Goal: Task Accomplishment & Management: Manage account settings

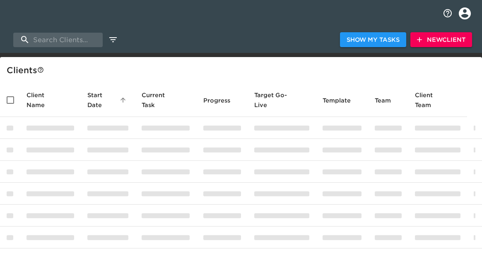
select select "10"
click at [430, 40] on span "New Client" at bounding box center [441, 40] width 48 height 10
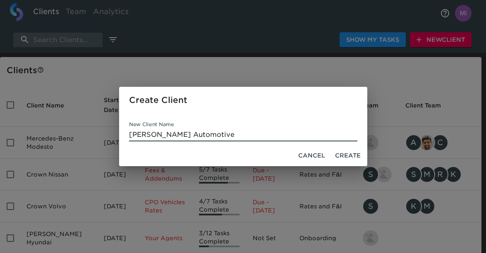
type input "[PERSON_NAME] Automotive"
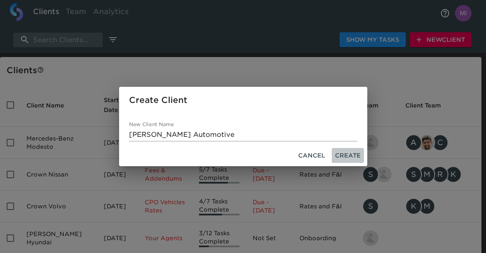
click at [352, 155] on span "Create" at bounding box center [348, 156] width 26 height 10
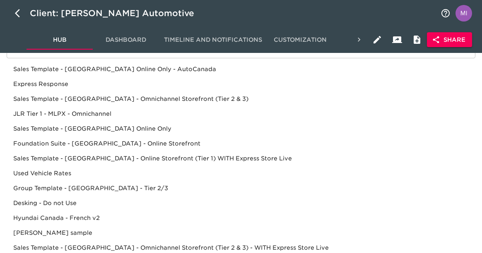
scroll to position [53, 0]
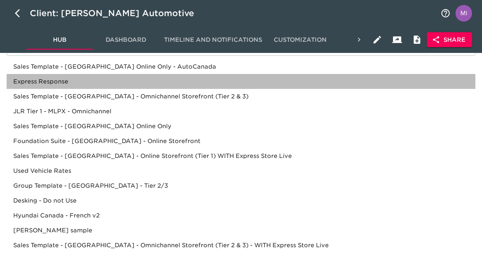
click at [259, 83] on div "Express Response" at bounding box center [241, 81] width 468 height 15
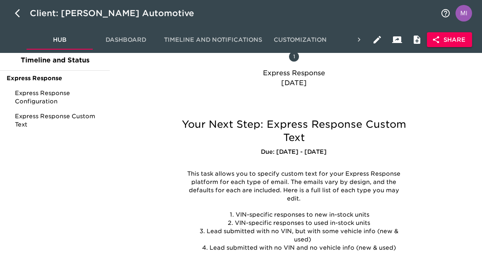
scroll to position [0, 0]
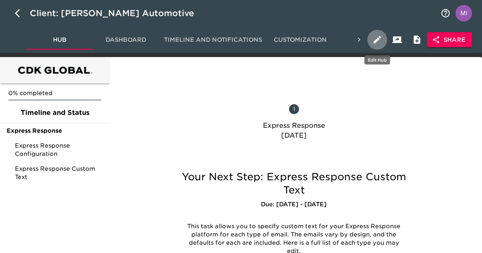
click at [376, 39] on icon "button" at bounding box center [376, 39] width 7 height 7
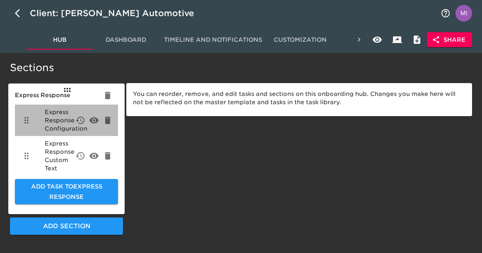
click at [59, 116] on span "Express Response Configuration" at bounding box center [66, 120] width 43 height 25
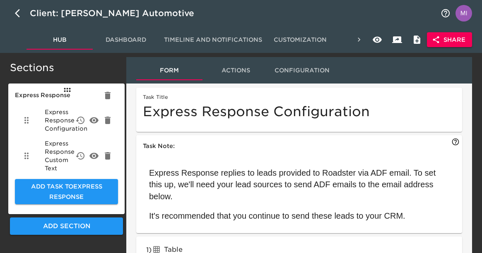
click at [62, 41] on span "Hub" at bounding box center [59, 40] width 56 height 10
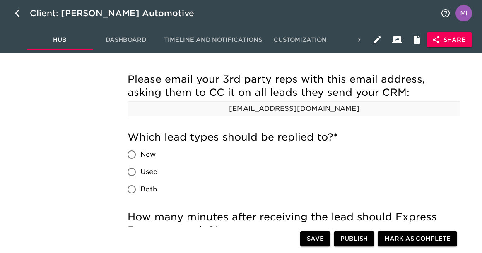
scroll to position [159, 0]
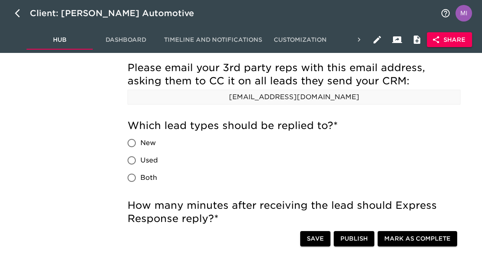
click at [296, 98] on p "[EMAIL_ADDRESS][DOMAIN_NAME]" at bounding box center [294, 97] width 332 height 10
click at [293, 98] on p "[EMAIL_ADDRESS][DOMAIN_NAME]" at bounding box center [294, 97] width 332 height 10
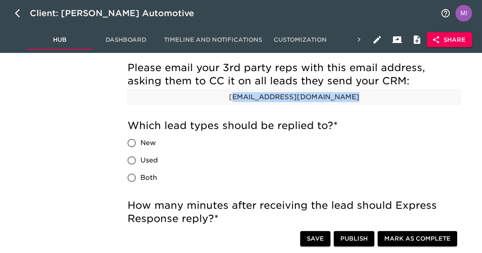
click at [293, 98] on p "[EMAIL_ADDRESS][DOMAIN_NAME]" at bounding box center [294, 97] width 332 height 10
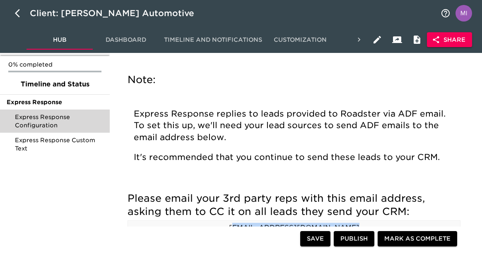
scroll to position [0, 0]
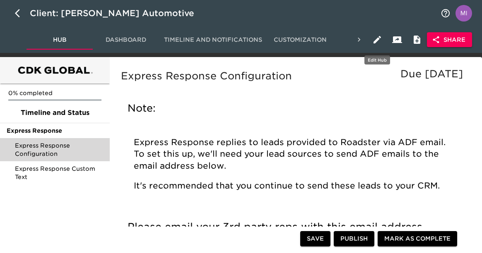
click at [377, 40] on icon "button" at bounding box center [376, 39] width 7 height 7
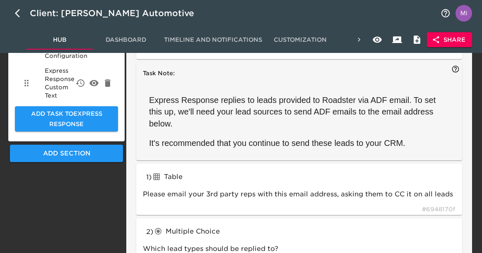
scroll to position [94, 0]
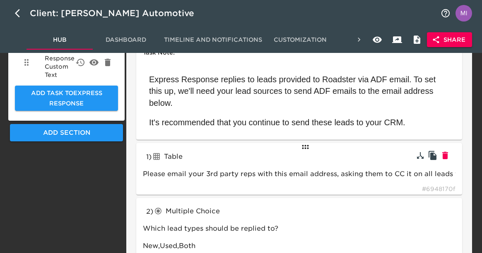
click at [428, 185] on div "1 ) Table tableInput Please email your 3rd party reps with this email address, …" at bounding box center [299, 169] width 326 height 52
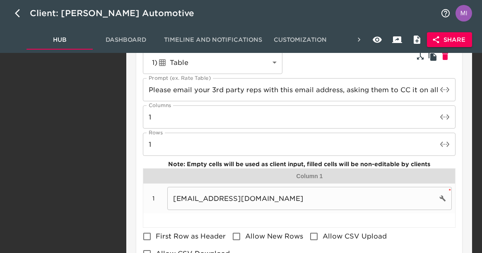
scroll to position [197, 0]
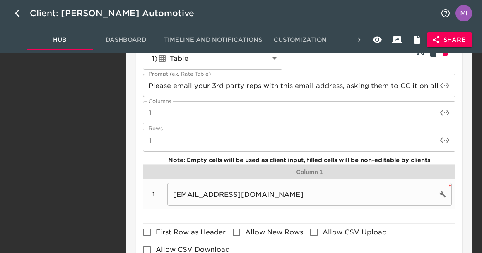
click at [350, 194] on input "[EMAIL_ADDRESS][DOMAIN_NAME]" at bounding box center [302, 194] width 270 height 23
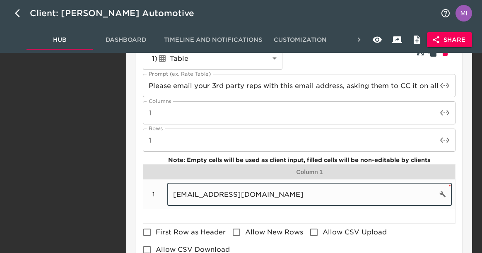
click at [350, 194] on input "[EMAIL_ADDRESS][DOMAIN_NAME]" at bounding box center [302, 194] width 270 height 23
paste input "To: DEALERPOC CC: Subject: DEALERSHIPNAME || Automated Lead Response Integratio…"
type input "To: DEALERPOC CC: Subject: DEALERSHIPNAME || Automated Lead Response Integratio…"
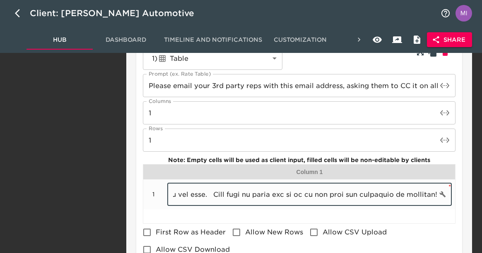
click at [350, 194] on input "text" at bounding box center [302, 194] width 270 height 23
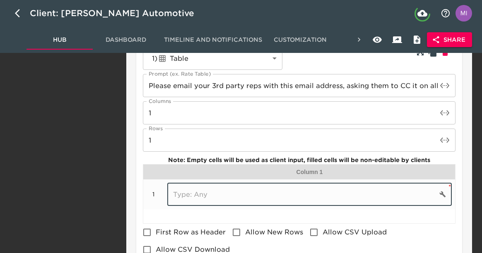
scroll to position [0, 0]
paste input "[EMAIL_ADDRESS][DOMAIN_NAME]"
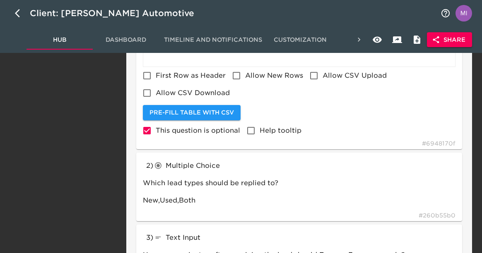
scroll to position [393, 0]
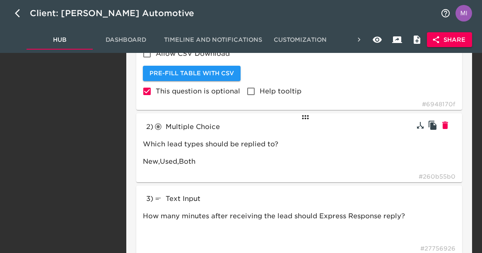
type input "[EMAIL_ADDRESS][DOMAIN_NAME]"
click at [218, 127] on span "Multiple Choice" at bounding box center [193, 127] width 54 height 8
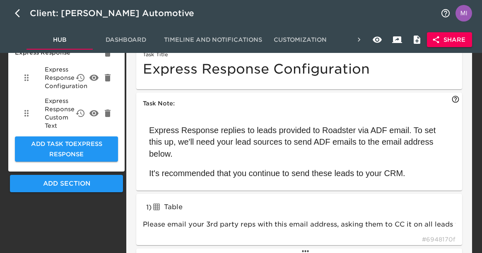
scroll to position [0, 0]
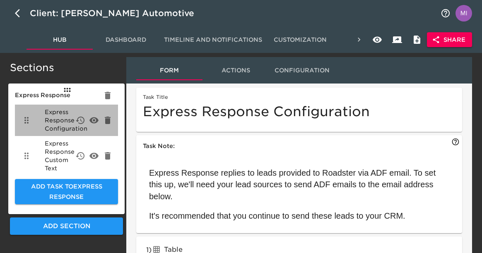
click at [65, 115] on span "Express Response Configuration" at bounding box center [66, 120] width 43 height 25
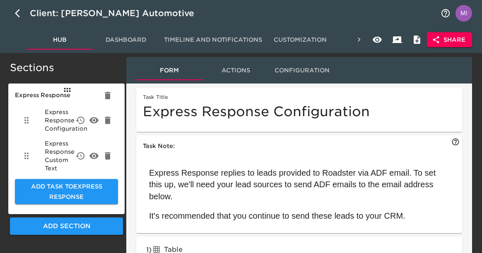
click at [131, 37] on span "Dashboard" at bounding box center [126, 40] width 56 height 10
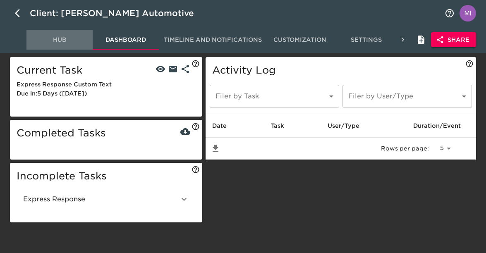
click at [60, 44] on span "Hub" at bounding box center [59, 40] width 56 height 10
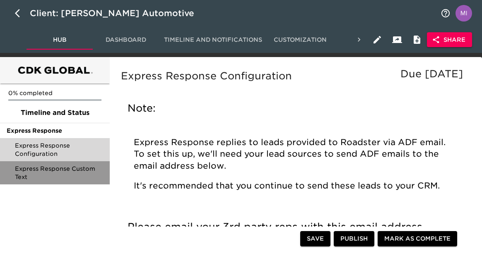
click at [73, 172] on span "Express Response Custom Text" at bounding box center [59, 173] width 88 height 17
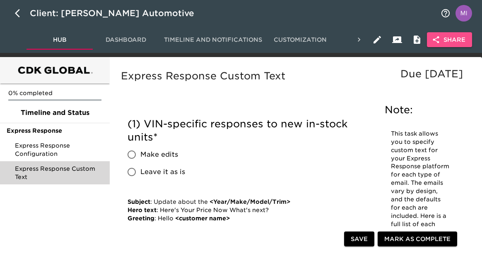
click at [457, 42] on span "Share" at bounding box center [449, 40] width 32 height 10
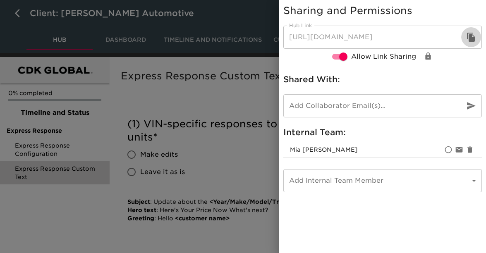
click at [467, 39] on icon "button" at bounding box center [471, 37] width 10 height 10
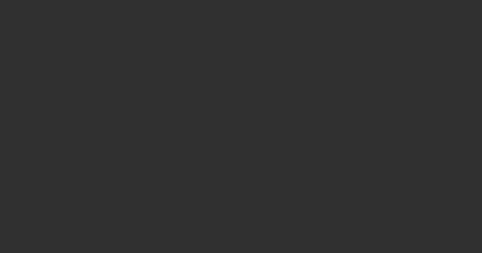
select select "10"
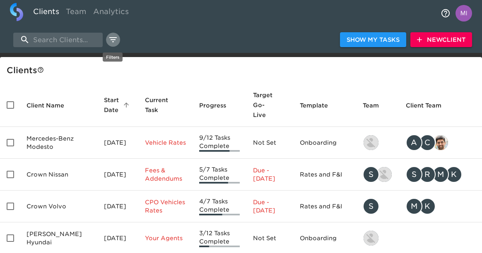
click at [111, 41] on icon "edit" at bounding box center [113, 40] width 10 height 10
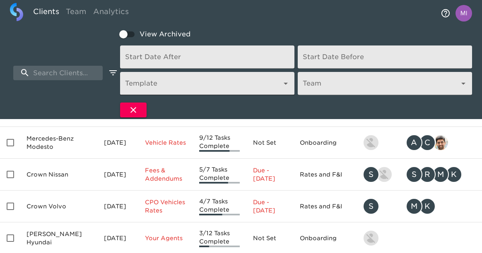
click at [288, 82] on icon "Open" at bounding box center [286, 84] width 10 height 10
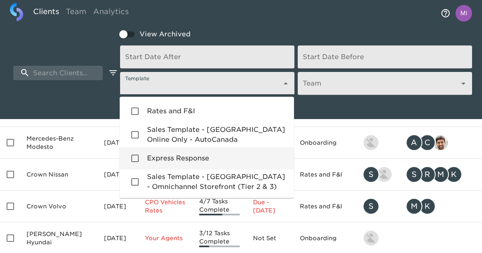
click at [226, 152] on li "Express Response" at bounding box center [207, 158] width 174 height 22
type input "Express Response"
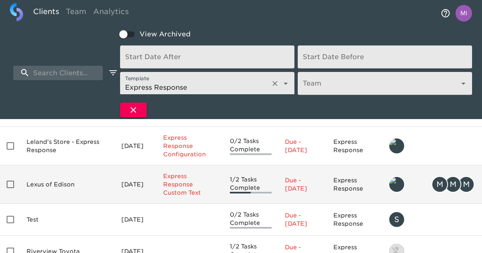
click at [66, 171] on td "Lexus of Edison" at bounding box center [67, 185] width 95 height 38
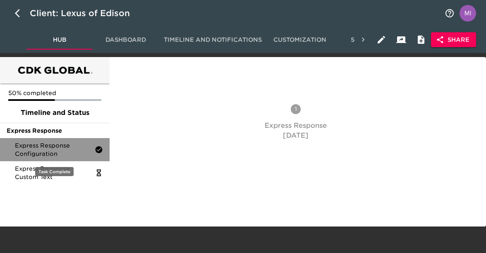
click at [55, 156] on span "Express Response Configuration" at bounding box center [55, 150] width 80 height 17
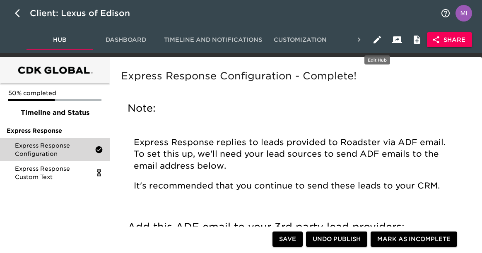
click at [381, 33] on button "button" at bounding box center [377, 40] width 20 height 20
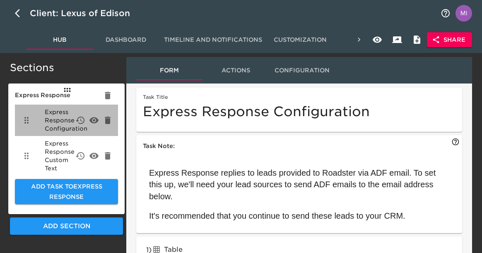
click at [56, 125] on span "Express Response Configuration" at bounding box center [66, 120] width 43 height 25
